Goal: Entertainment & Leisure: Consume media (video, audio)

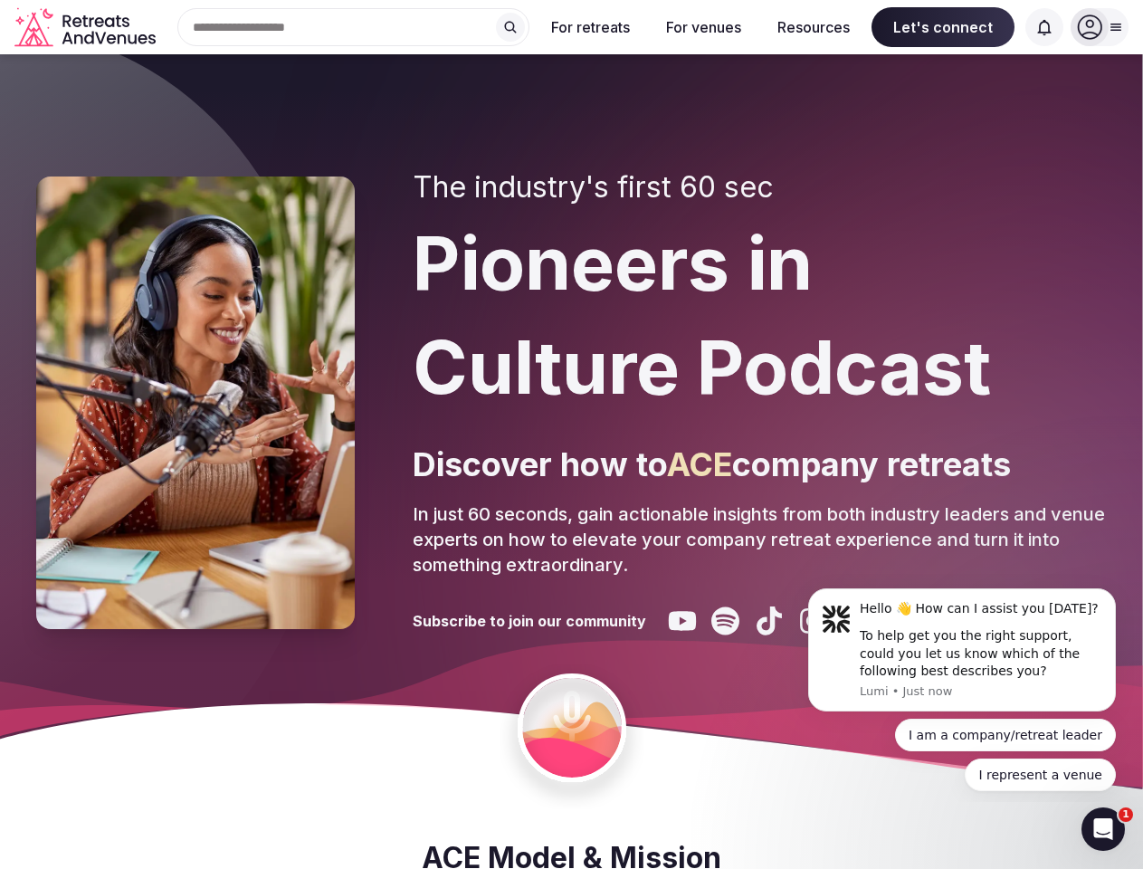
click at [571, 434] on div "The industry's first 60 sec Pioneers in Culture Podcast Discover how to ACE com…" at bounding box center [760, 402] width 694 height 465
click at [354, 27] on input "text" at bounding box center [353, 27] width 352 height 38
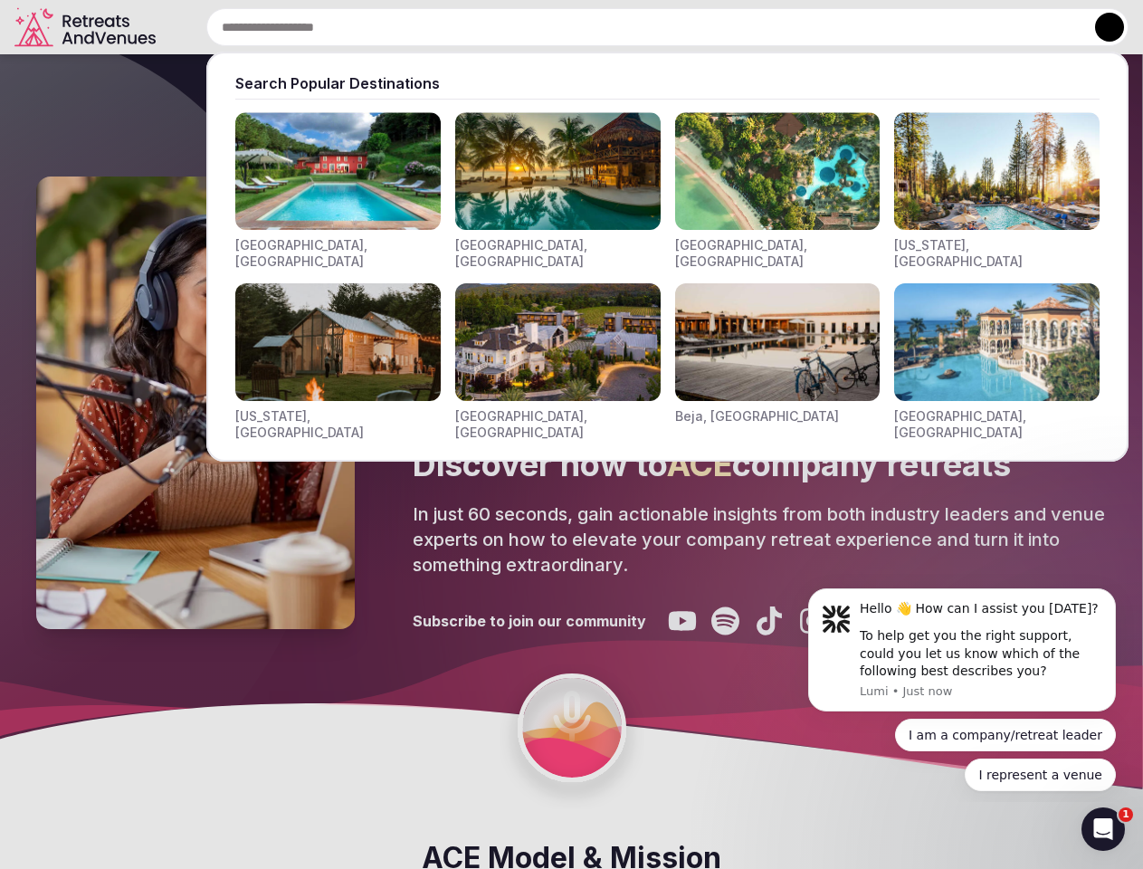
click at [510, 27] on input "text" at bounding box center [667, 27] width 922 height 38
click at [591, 27] on input "text" at bounding box center [667, 27] width 922 height 38
click at [703, 27] on input "text" at bounding box center [667, 27] width 922 height 38
click at [814, 27] on input "text" at bounding box center [667, 27] width 922 height 38
click at [943, 27] on input "text" at bounding box center [667, 27] width 922 height 38
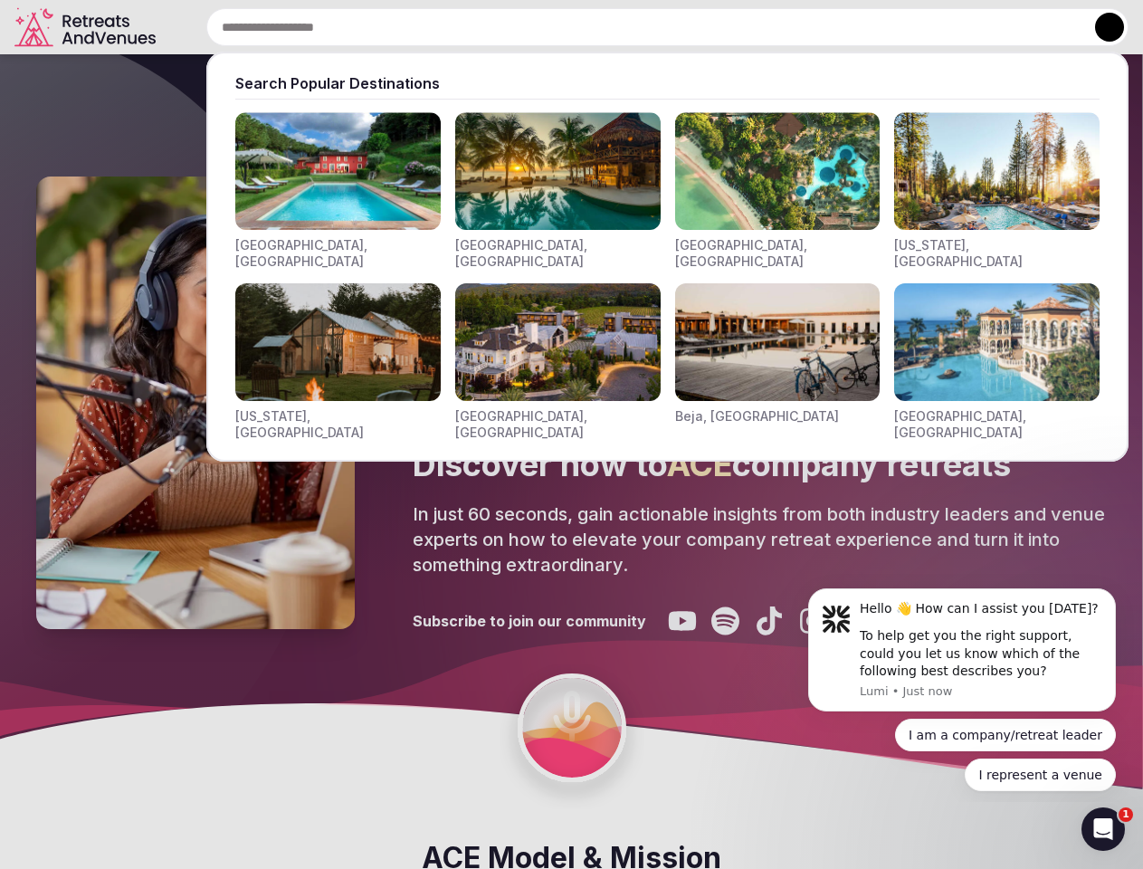
click at [1044, 27] on input "text" at bounding box center [667, 27] width 922 height 38
click at [1100, 27] on button at bounding box center [1109, 27] width 29 height 29
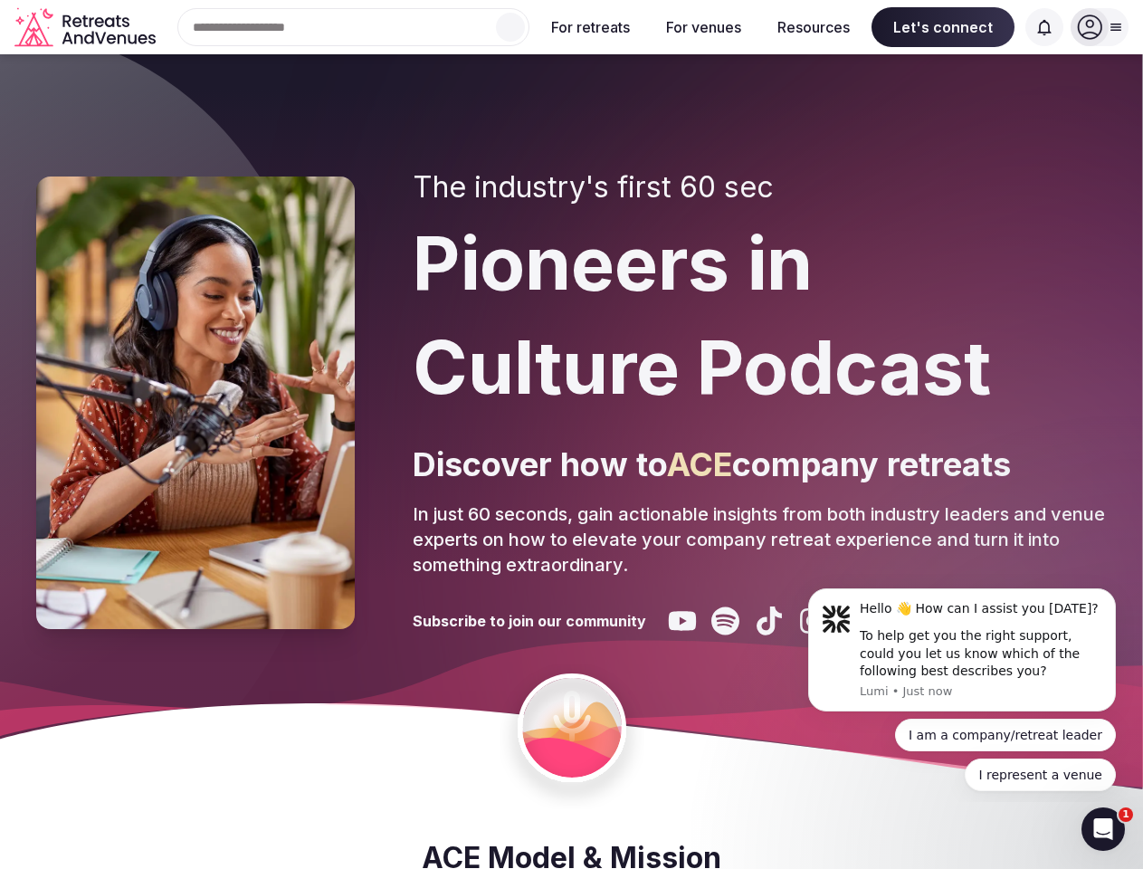
click at [962, 650] on div "To help get you the right support, could you let us know which of the following…" at bounding box center [981, 653] width 243 height 53
